Goal: Find specific page/section: Find specific page/section

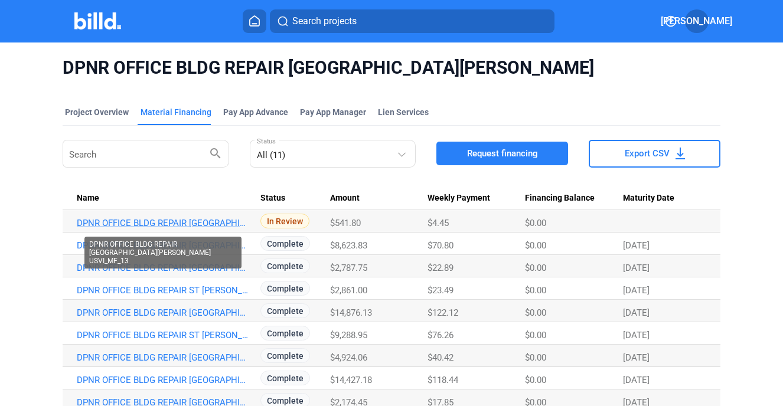
click at [154, 219] on link "DPNR OFFICE BLDG REPAIR [GEOGRAPHIC_DATA][PERSON_NAME] USVI_MF_13" at bounding box center [164, 223] width 174 height 11
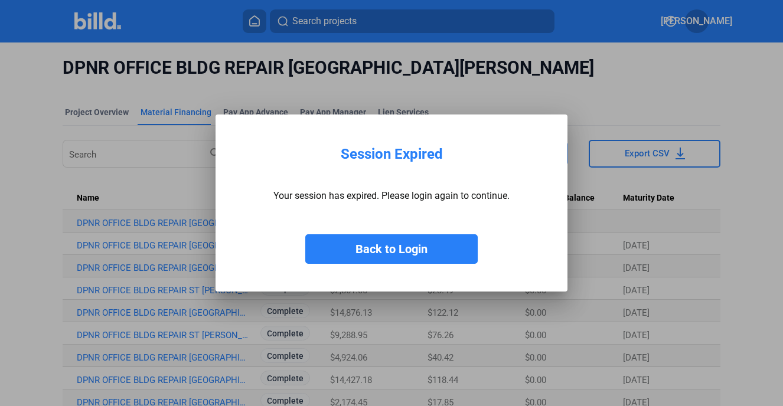
click at [379, 252] on button "Back to Login" at bounding box center [391, 249] width 172 height 30
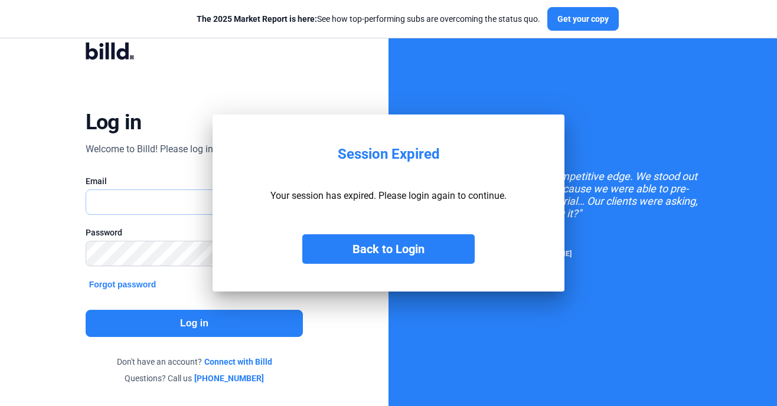
type input "[PERSON_NAME][EMAIL_ADDRESS][DOMAIN_NAME]"
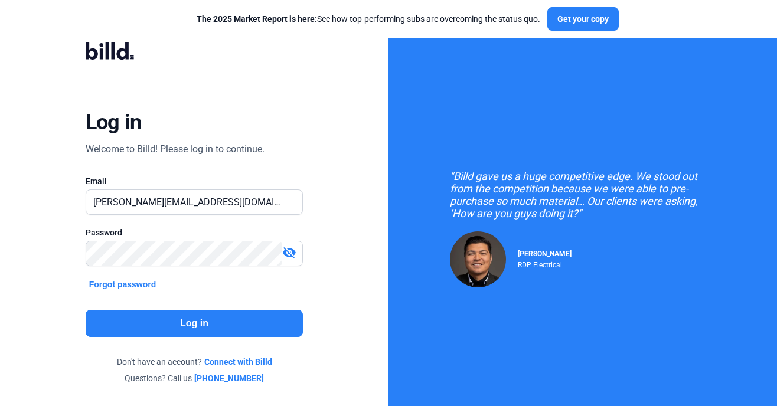
click at [192, 325] on button "Log in" at bounding box center [195, 323] width 218 height 27
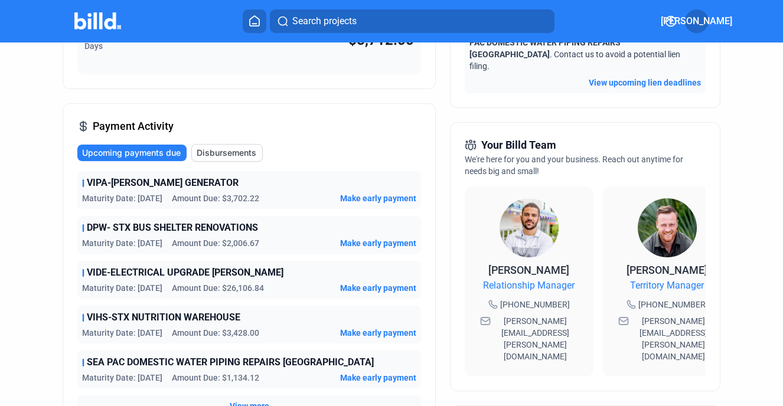
scroll to position [234, 0]
